Goal: Complete application form

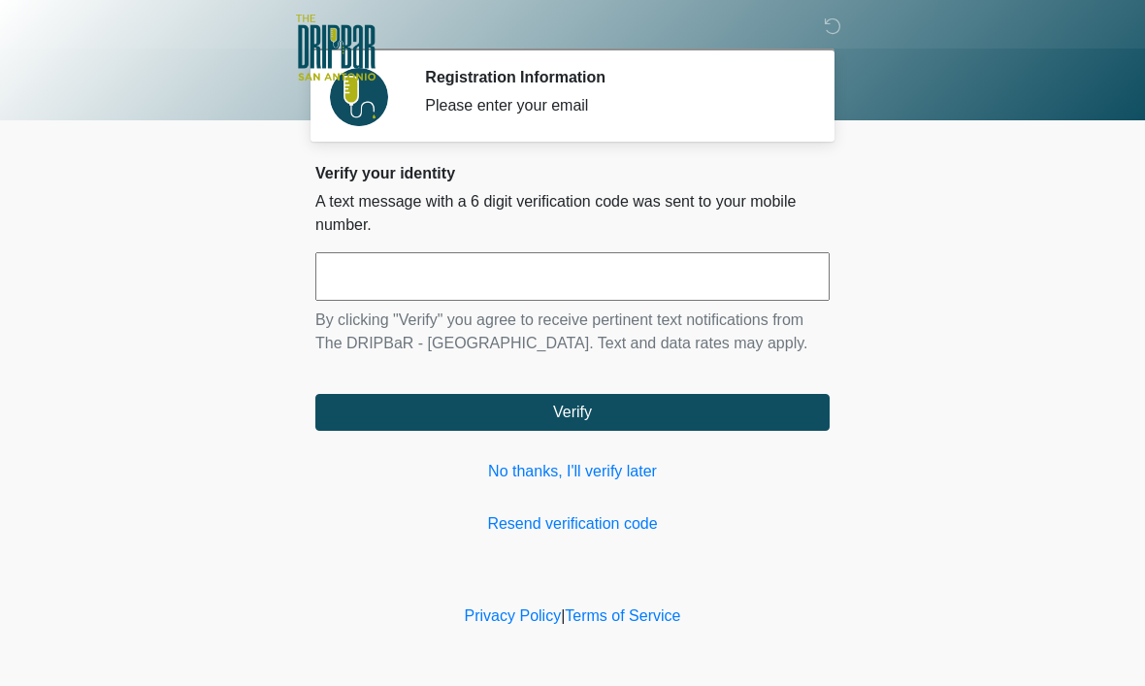
scroll to position [1, 0]
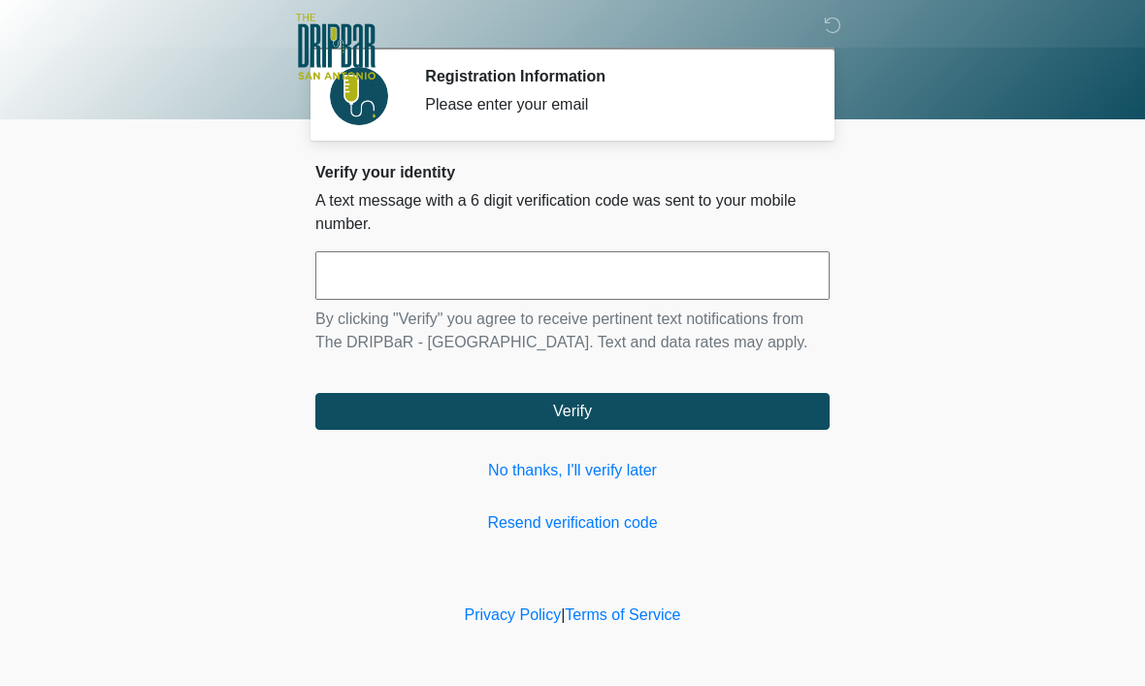
click at [577, 273] on input "text" at bounding box center [572, 276] width 514 height 49
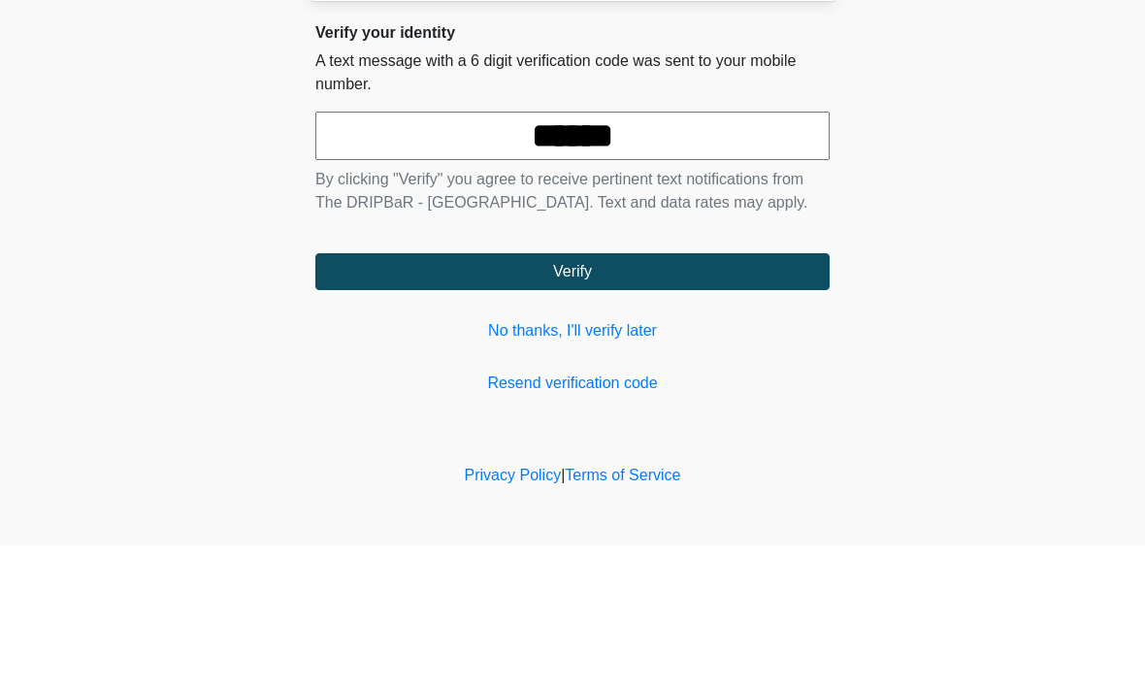
type input "******"
click at [573, 394] on button "Verify" at bounding box center [572, 412] width 514 height 37
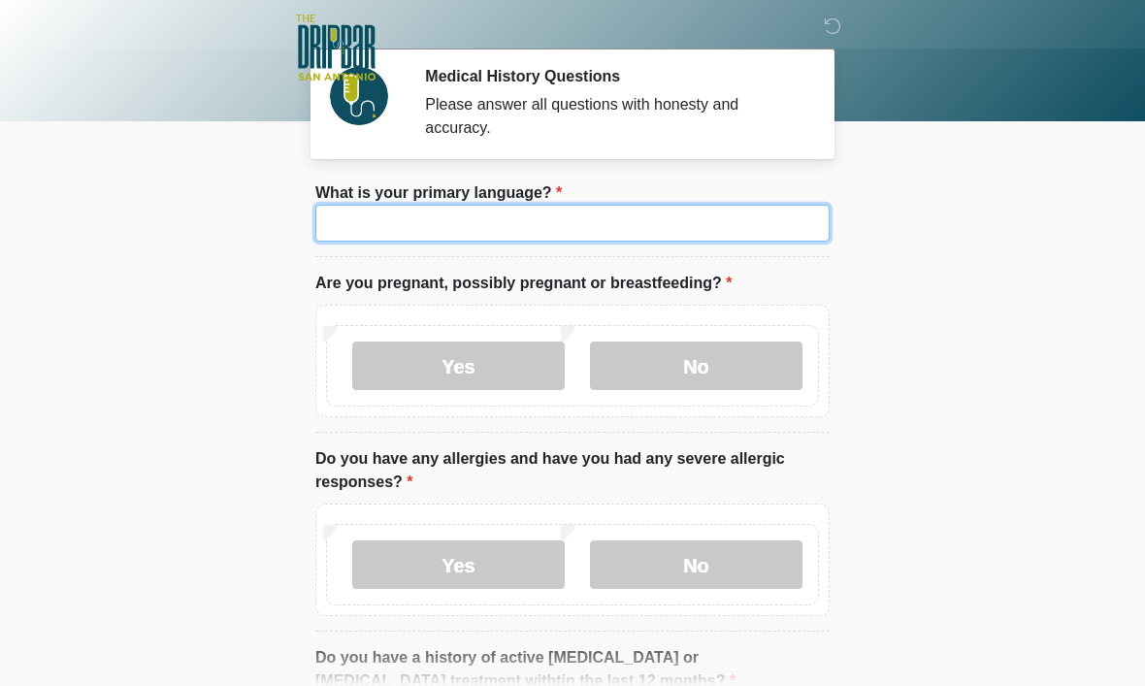
click at [651, 232] on input "What is your primary language?" at bounding box center [572, 223] width 514 height 37
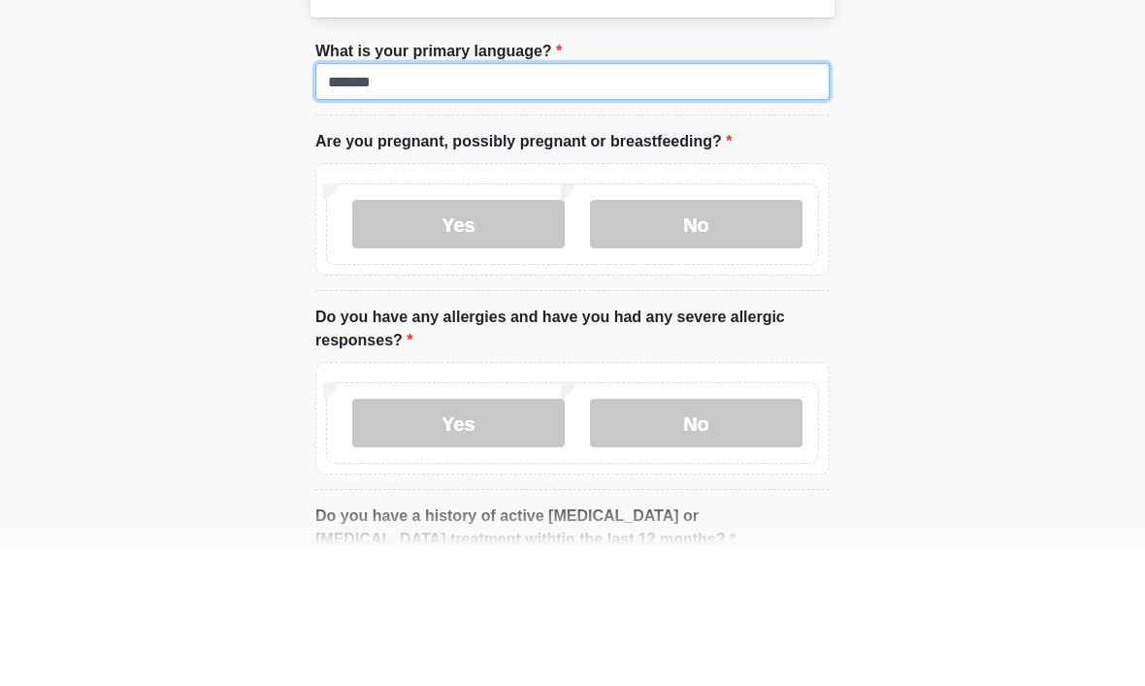
type input "*******"
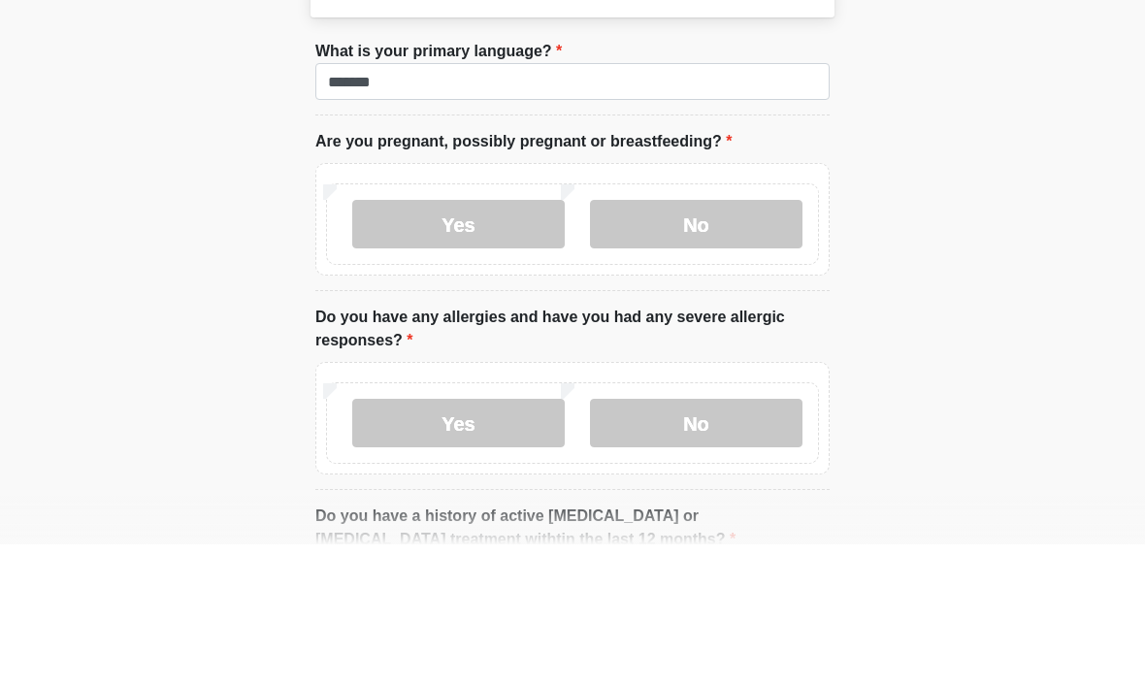
click at [722, 342] on label "No" at bounding box center [696, 366] width 213 height 49
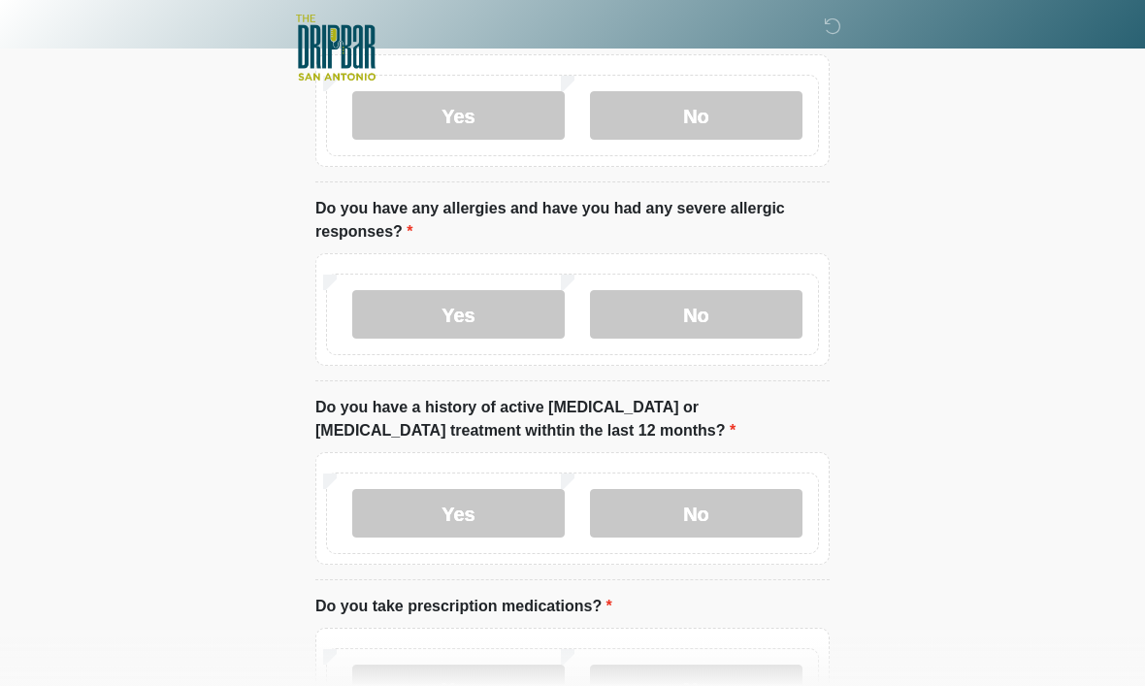
scroll to position [253, 0]
click at [725, 306] on label "No" at bounding box center [696, 312] width 213 height 49
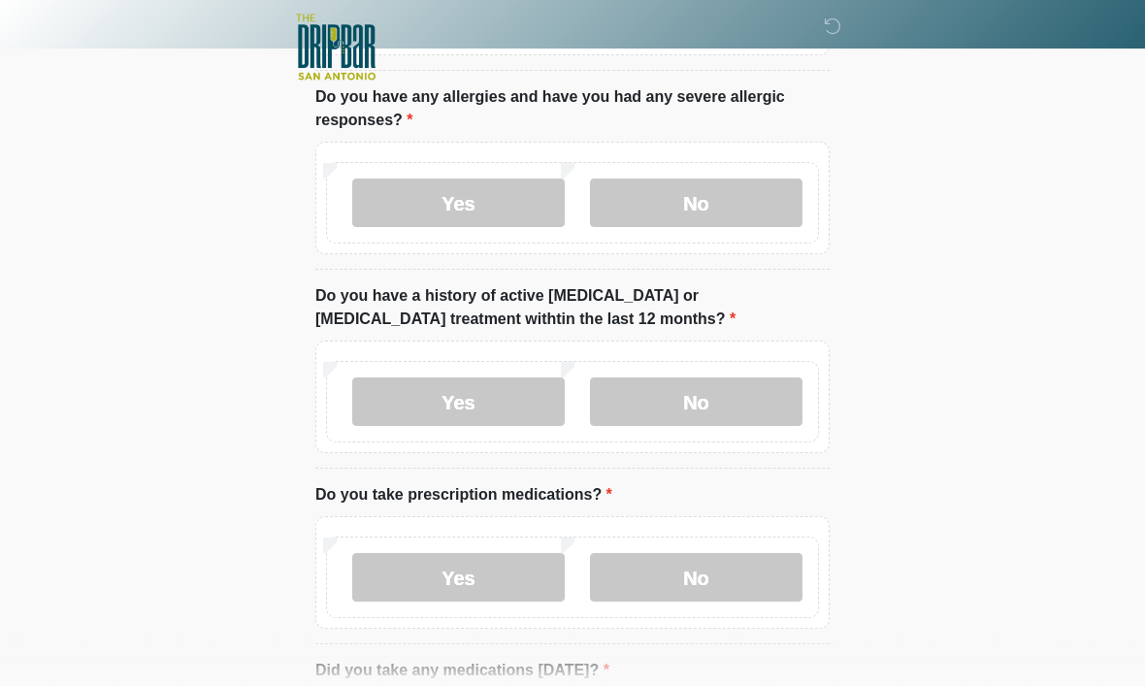
scroll to position [364, 0]
click at [757, 407] on label "No" at bounding box center [696, 401] width 213 height 49
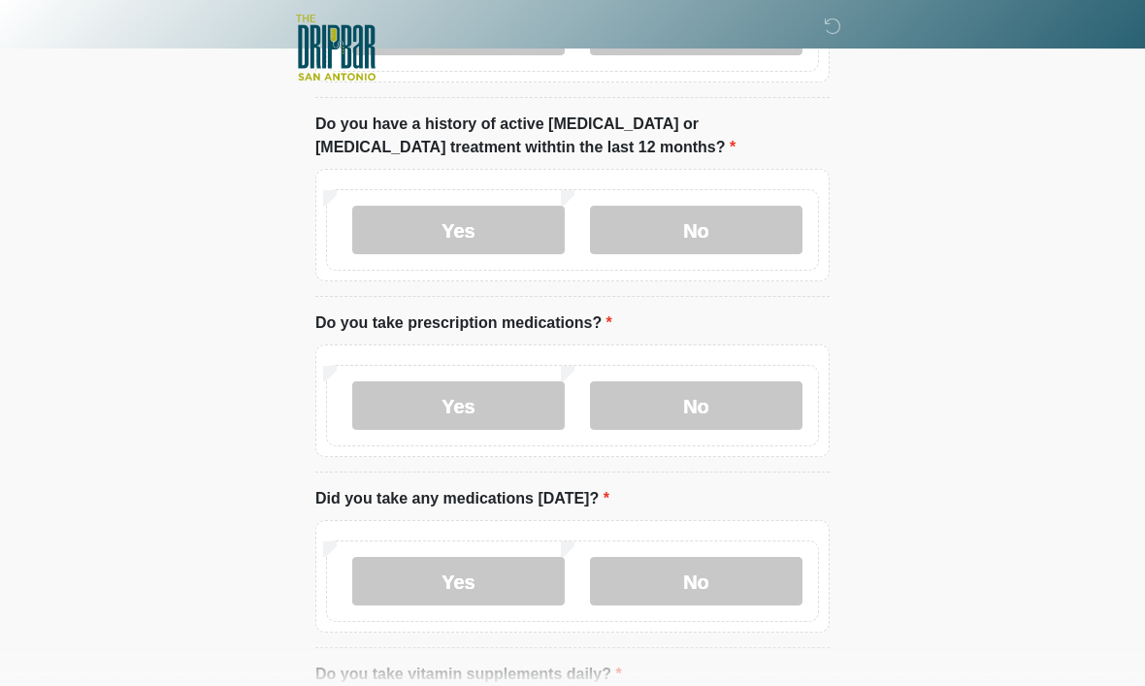
click at [745, 395] on label "No" at bounding box center [696, 405] width 213 height 49
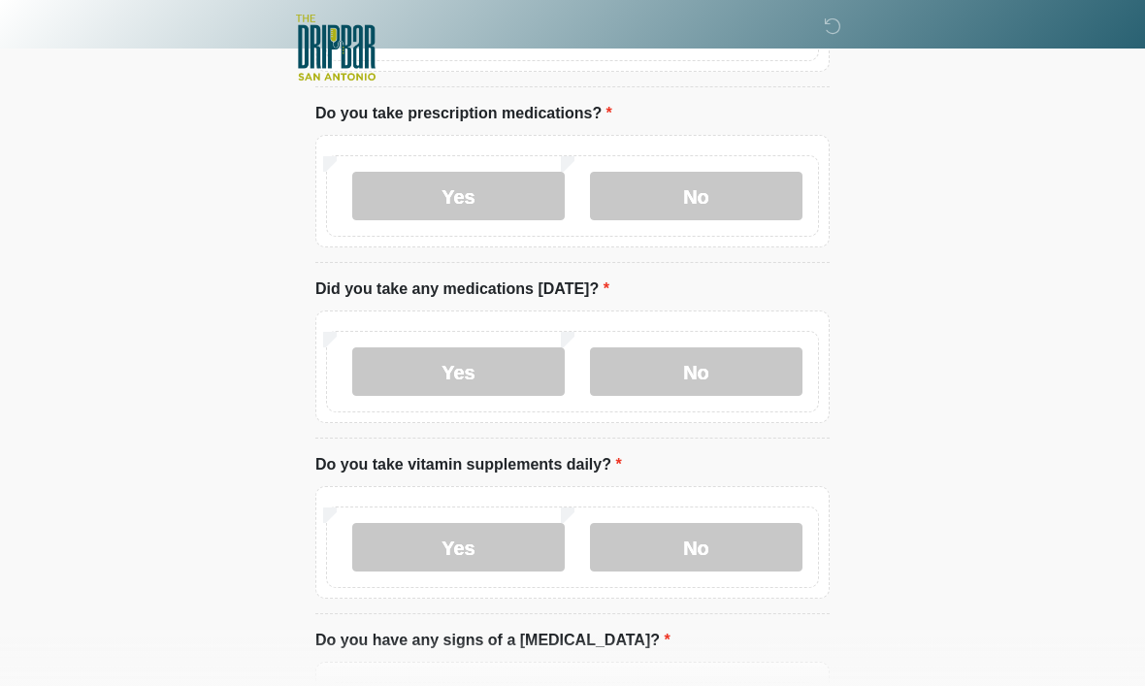
click at [749, 365] on label "No" at bounding box center [696, 371] width 213 height 49
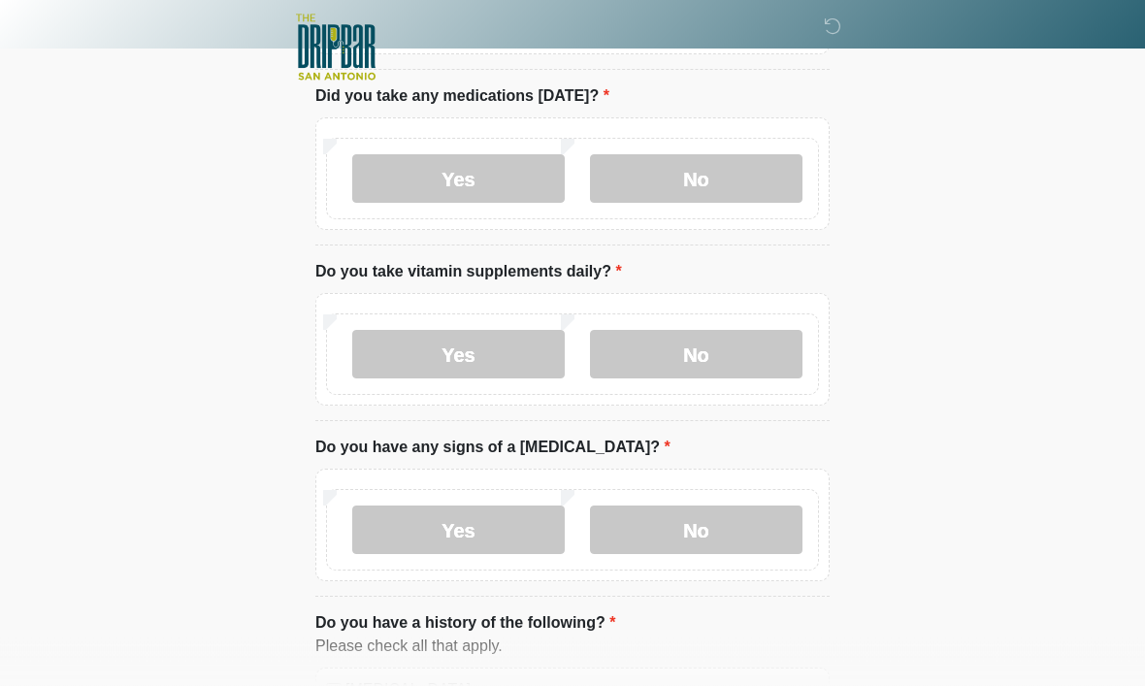
scroll to position [938, 0]
click at [525, 355] on label "Yes" at bounding box center [458, 354] width 213 height 49
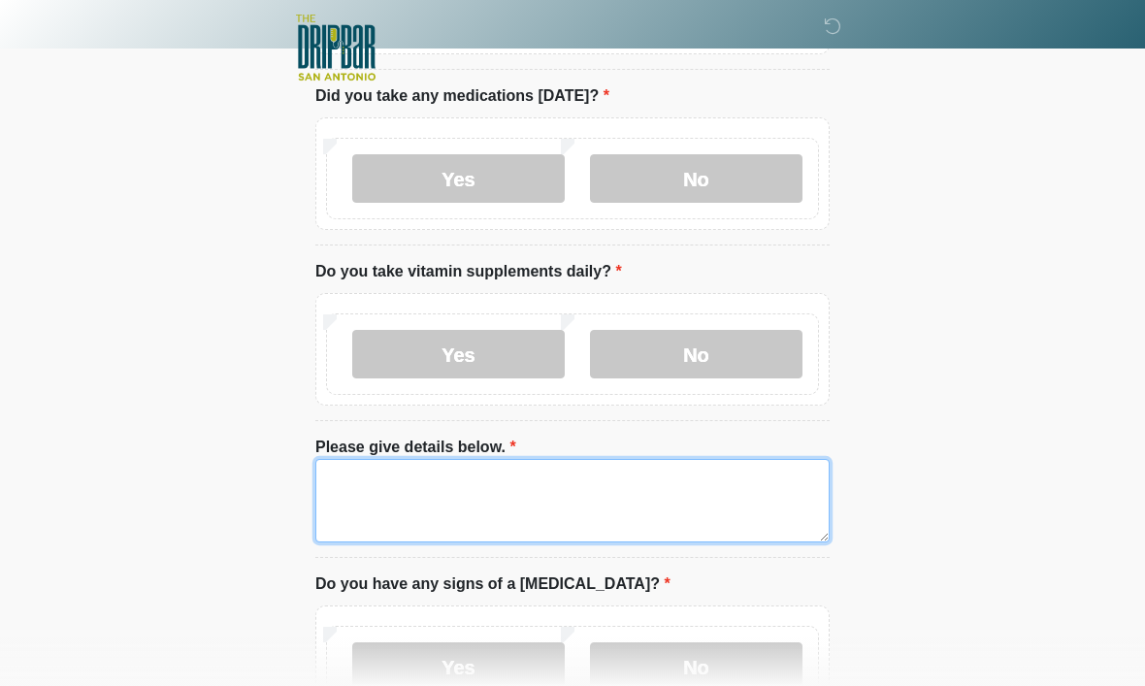
click at [577, 487] on textarea "Please give details below." at bounding box center [572, 500] width 514 height 83
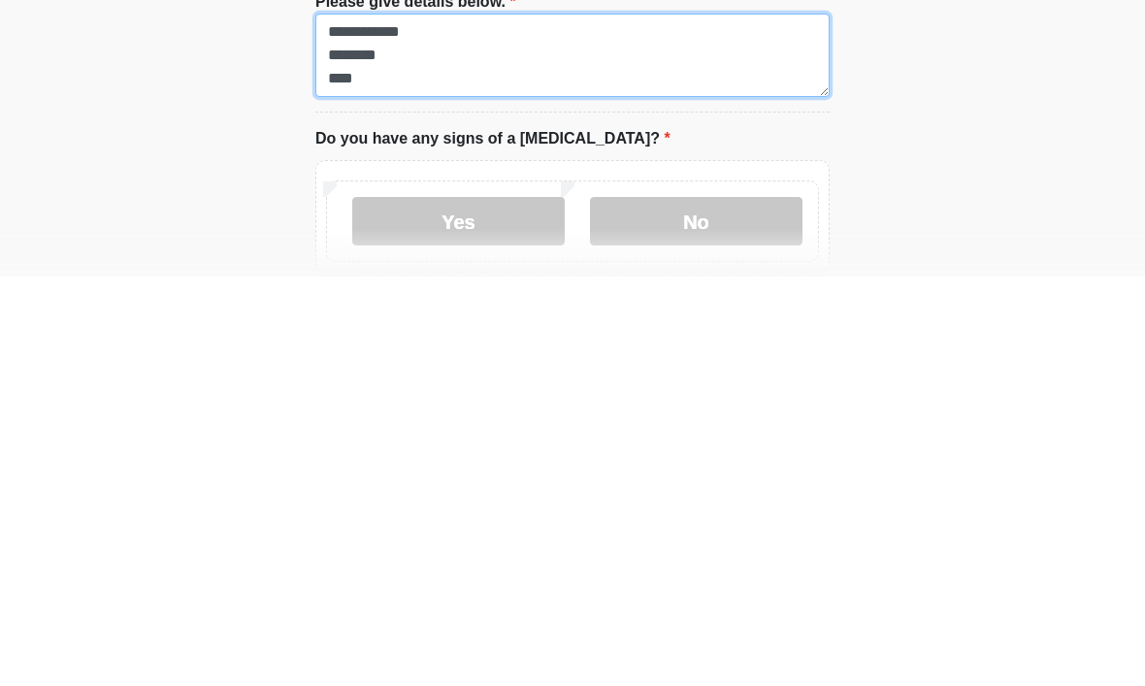
type textarea "**********"
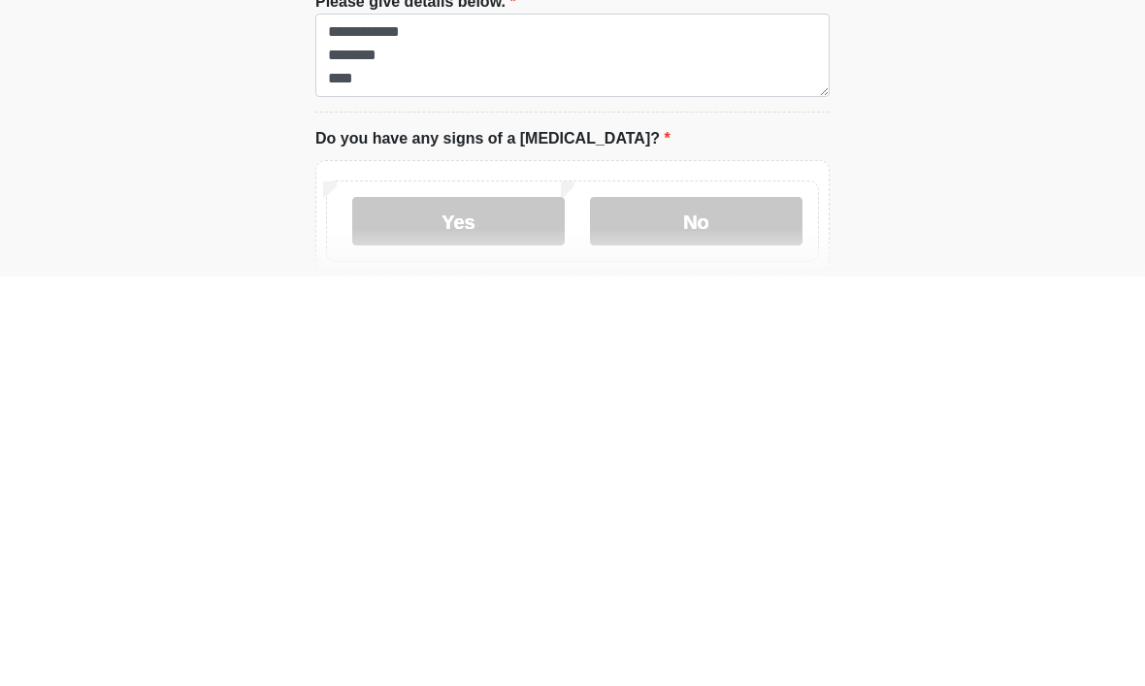
click at [735, 607] on label "No" at bounding box center [696, 631] width 213 height 49
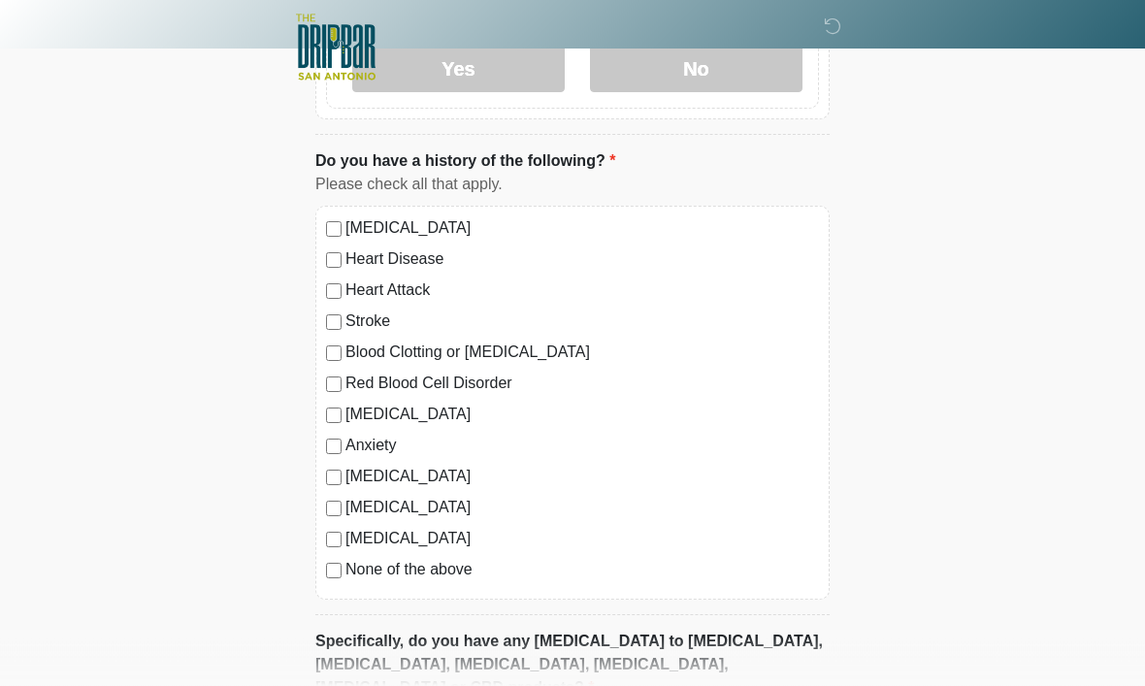
scroll to position [1516, 0]
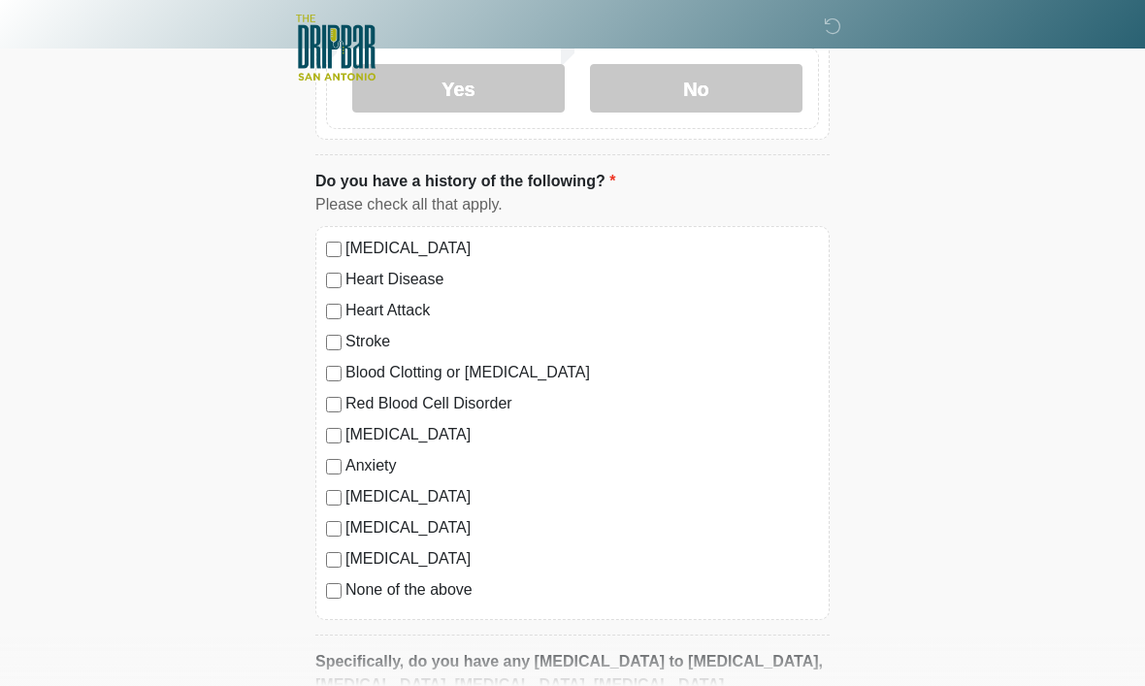
click at [323, 594] on div "[MEDICAL_DATA] Heart Disease Heart Attack Stroke Blood Clotting or [MEDICAL_DAT…" at bounding box center [572, 423] width 514 height 394
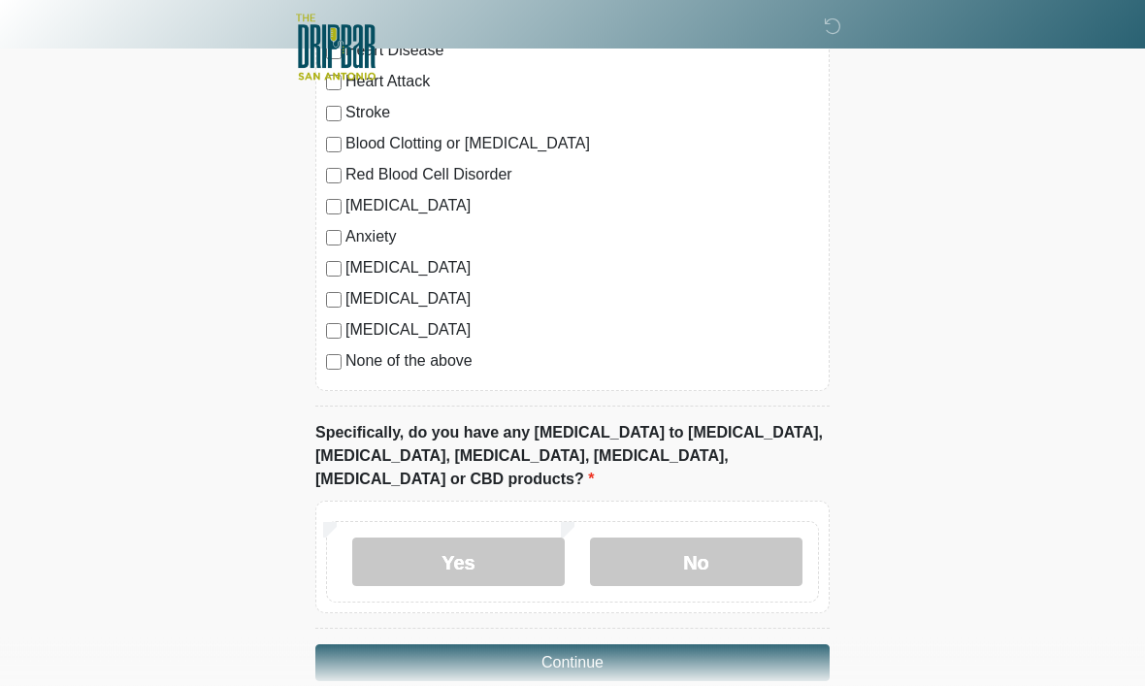
scroll to position [1752, 0]
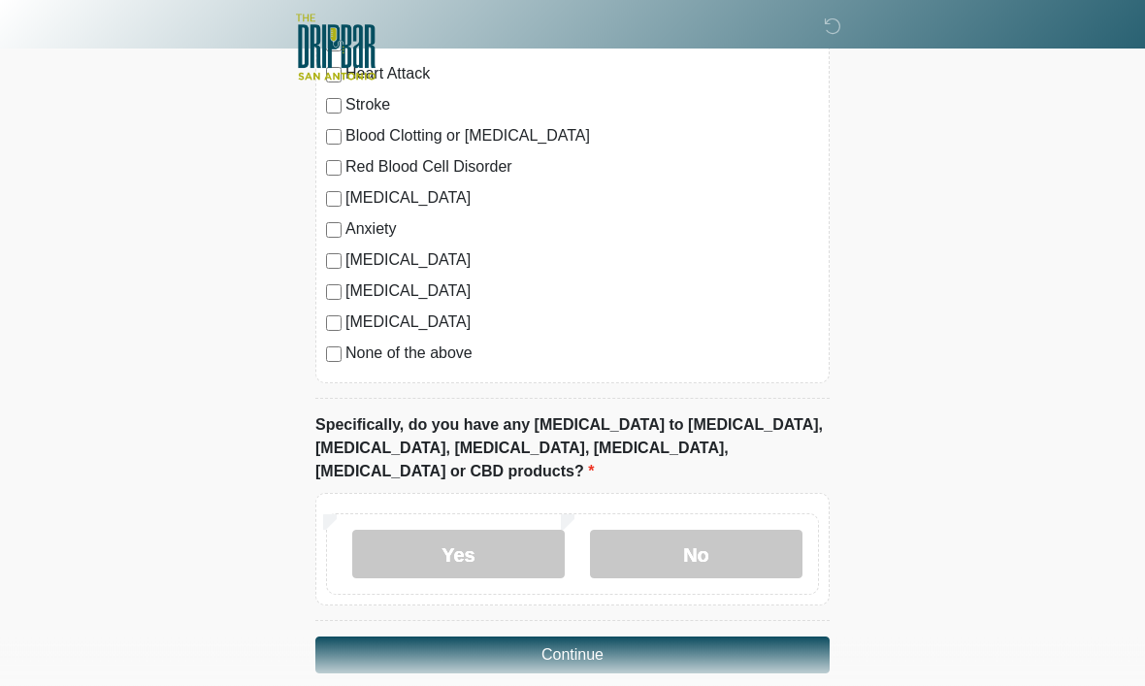
click at [741, 531] on label "No" at bounding box center [696, 555] width 213 height 49
click at [732, 638] on button "Continue" at bounding box center [572, 656] width 514 height 37
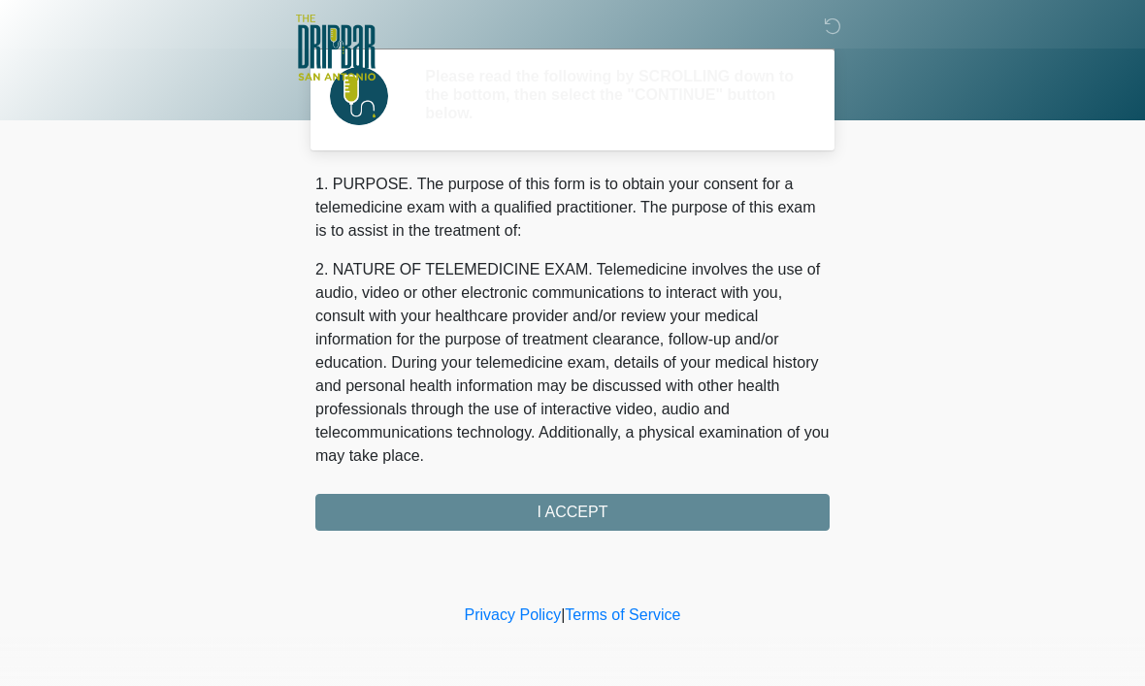
scroll to position [0, 0]
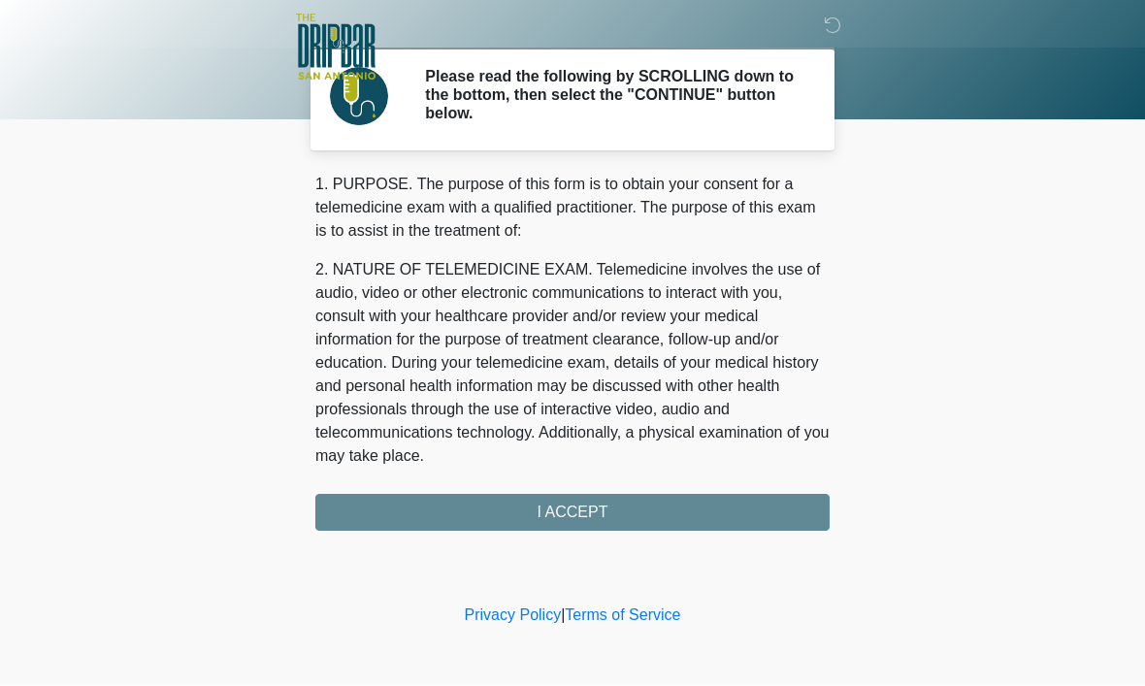
click at [702, 508] on div "1. PURPOSE. The purpose of this form is to obtain your consent for a telemedici…" at bounding box center [572, 353] width 514 height 358
click at [721, 510] on div "1. PURPOSE. The purpose of this form is to obtain your consent for a telemedici…" at bounding box center [572, 353] width 514 height 358
click at [616, 515] on div "1. PURPOSE. The purpose of this form is to obtain your consent for a telemedici…" at bounding box center [572, 353] width 514 height 358
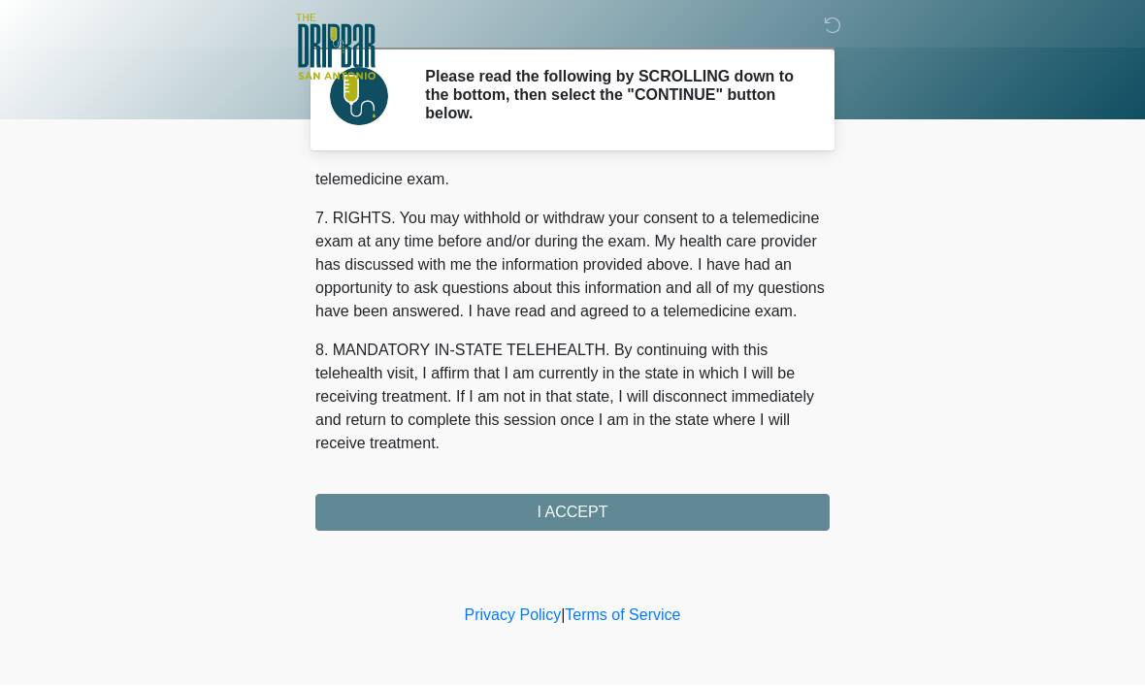
click at [587, 519] on div "1. PURPOSE. The purpose of this form is to obtain your consent for a telemedici…" at bounding box center [572, 353] width 514 height 358
click at [587, 518] on button "I ACCEPT" at bounding box center [572, 513] width 514 height 37
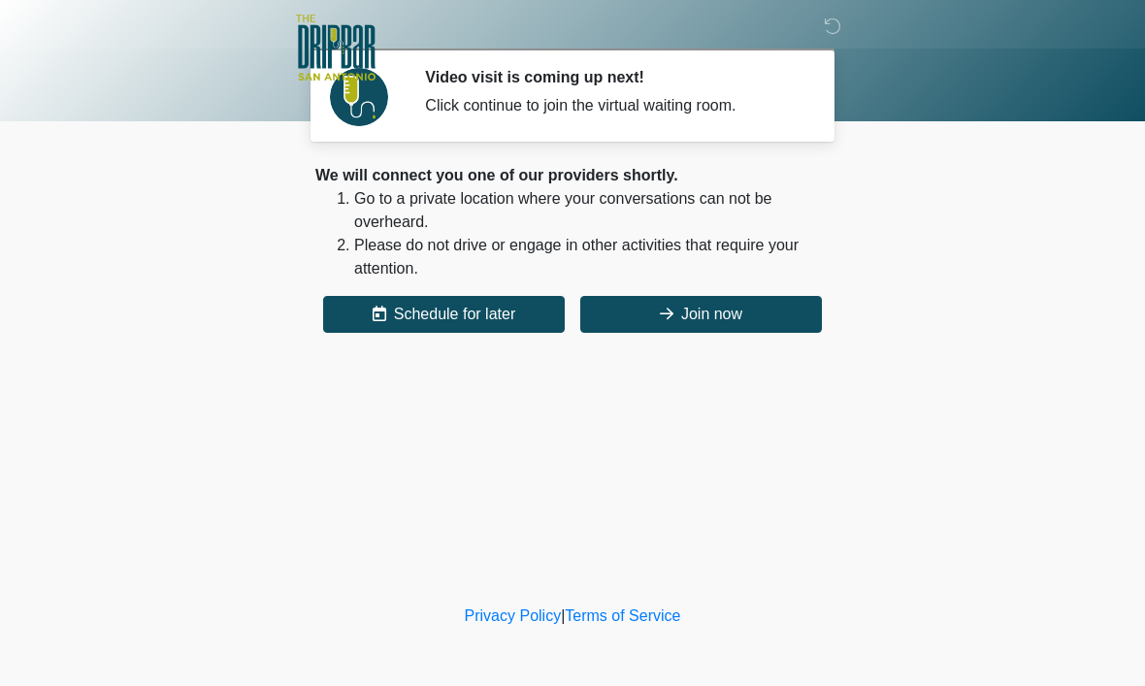
click at [753, 319] on button "Join now" at bounding box center [701, 314] width 242 height 37
